Goal: Find specific page/section: Find specific page/section

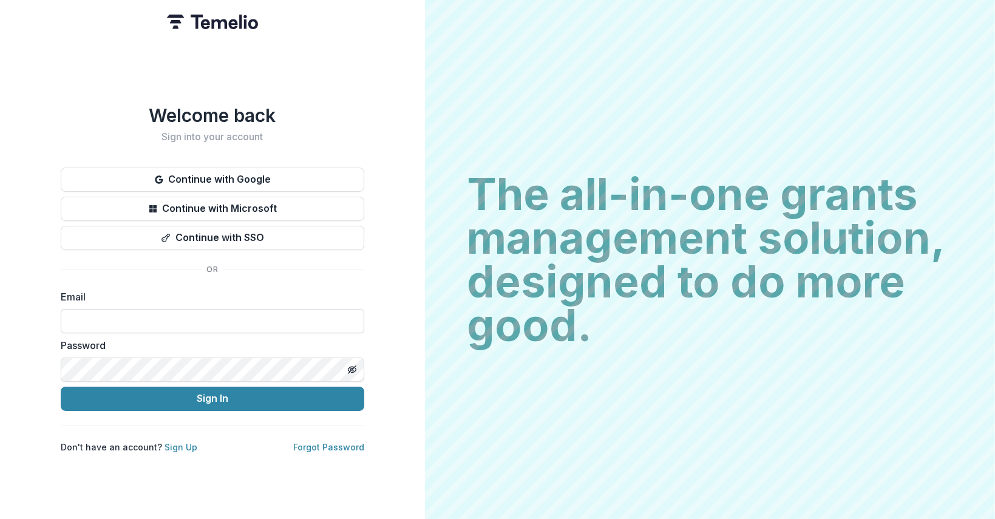
click at [98, 309] on input at bounding box center [213, 321] width 304 height 24
type input "**********"
click at [353, 365] on icon "Toggle password visibility" at bounding box center [352, 370] width 10 height 10
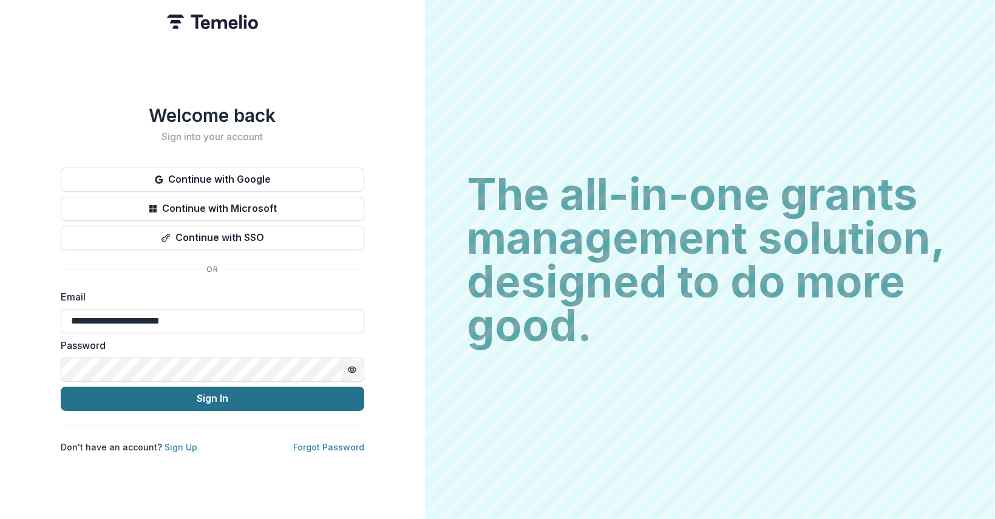
click at [284, 393] on button "Sign In" at bounding box center [213, 399] width 304 height 24
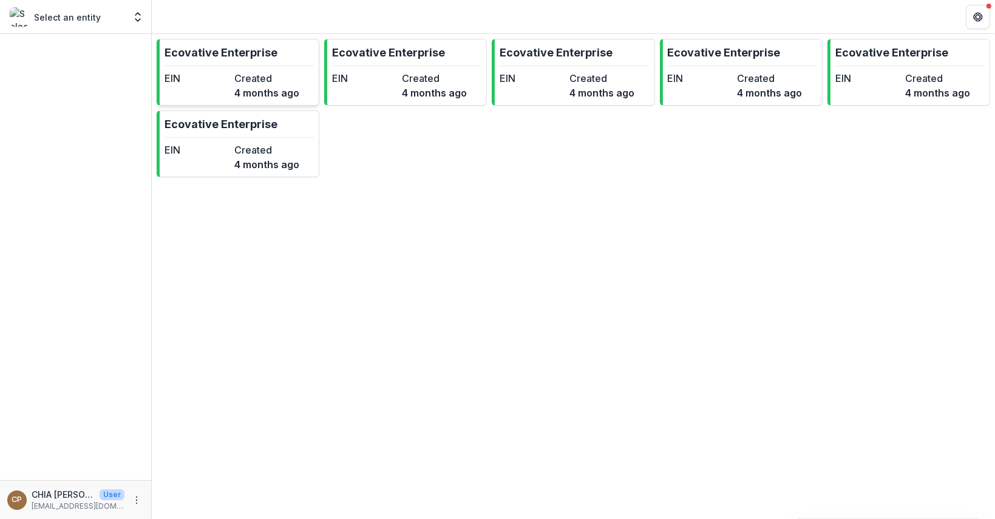
click at [209, 86] on div "EIN" at bounding box center [197, 85] width 65 height 29
click at [225, 174] on link "Ecovative Enterprise EIN Created [DATE]" at bounding box center [238, 143] width 163 height 67
click at [409, 87] on dd "4 months ago" at bounding box center [434, 93] width 65 height 15
click at [559, 101] on link "Ecovative Enterprise EIN Created [DATE]" at bounding box center [573, 72] width 163 height 67
click at [696, 92] on div "EIN" at bounding box center [700, 85] width 65 height 29
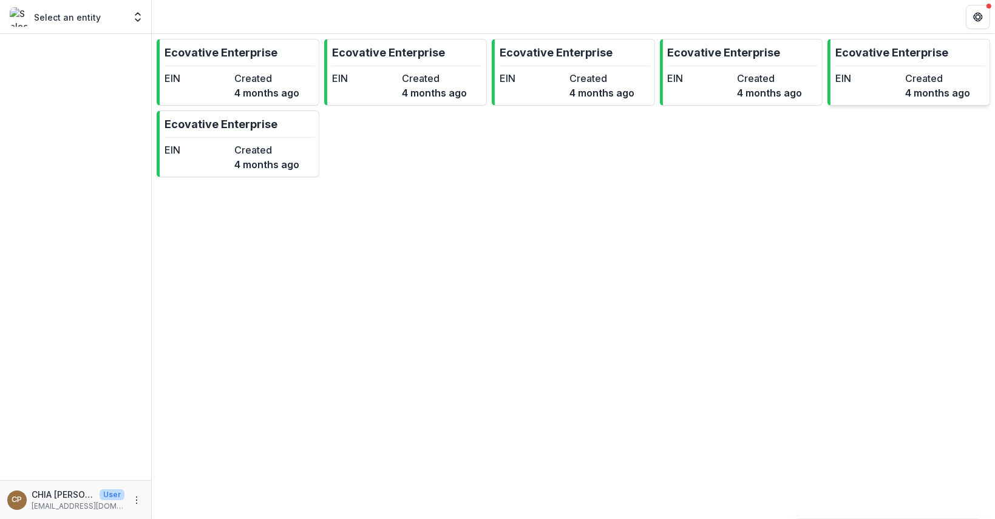
click at [908, 84] on dt "Created" at bounding box center [937, 78] width 65 height 15
click at [202, 167] on div "EIN" at bounding box center [197, 157] width 65 height 29
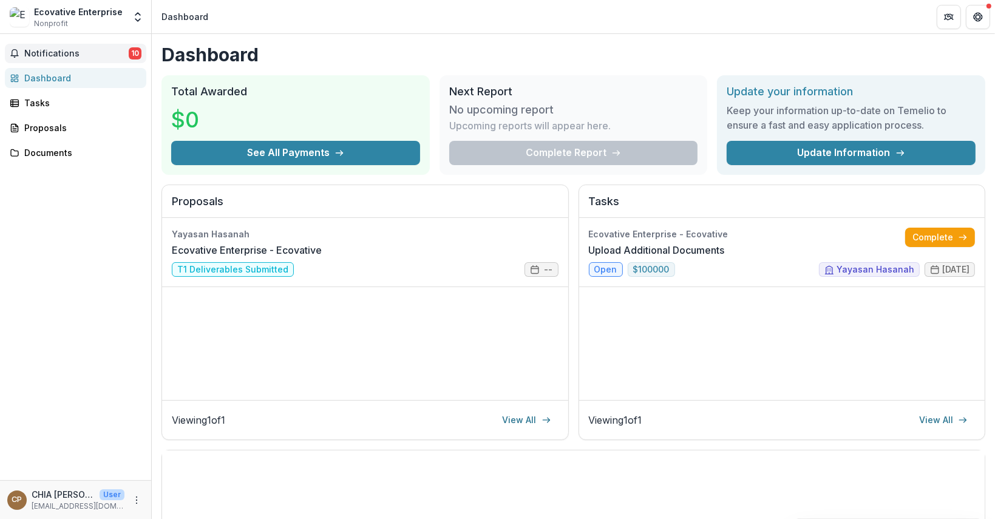
click at [90, 55] on span "Notifications" at bounding box center [76, 54] width 104 height 10
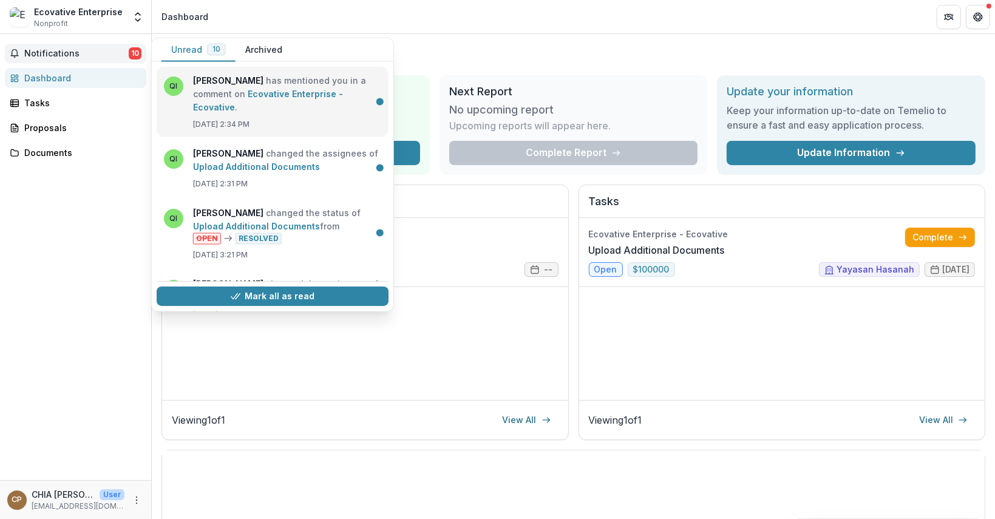
click at [296, 112] on link "Ecovative Enterprise - Ecovative" at bounding box center [268, 101] width 150 height 24
